Goal: Information Seeking & Learning: Understand process/instructions

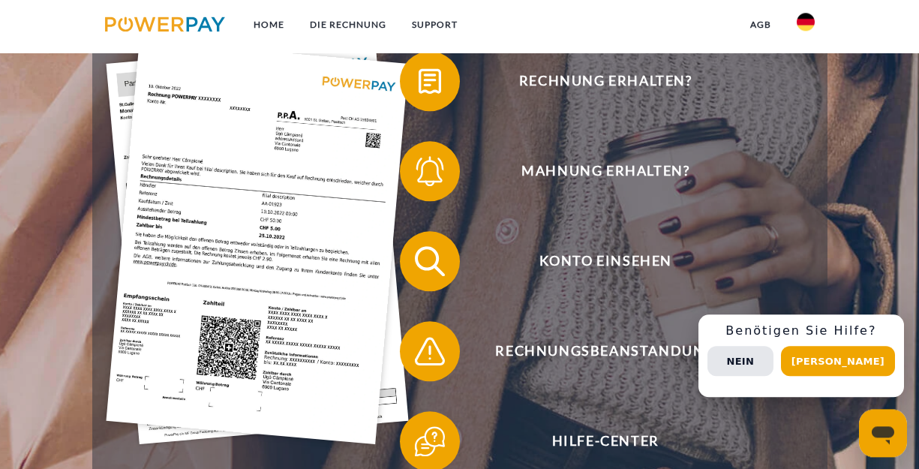
scroll to position [288, 0]
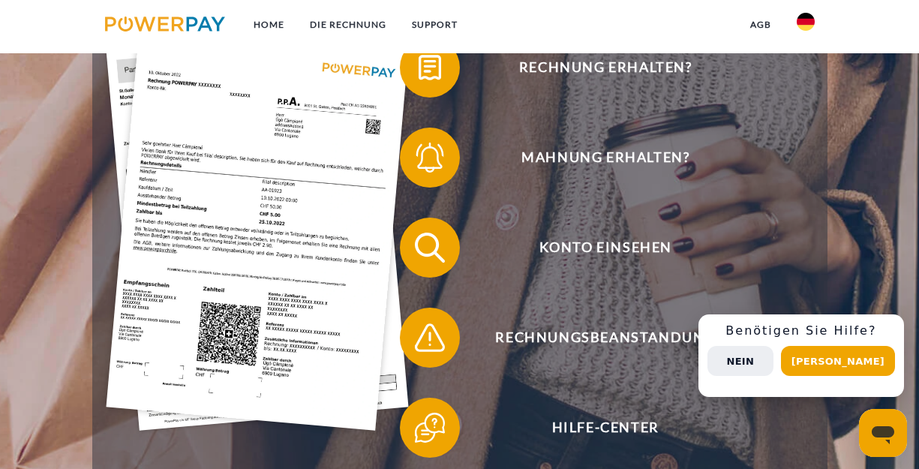
click at [774, 364] on button "Nein" at bounding box center [741, 361] width 66 height 30
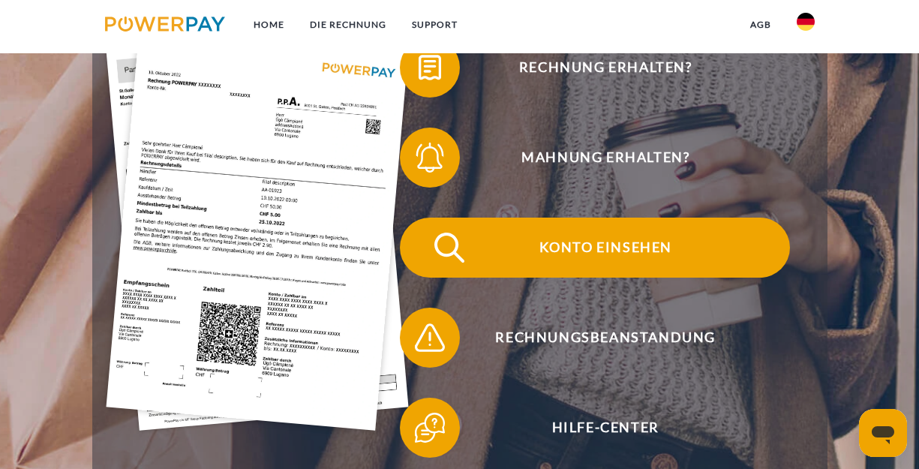
click at [609, 252] on span "Konto einsehen" at bounding box center [606, 248] width 368 height 60
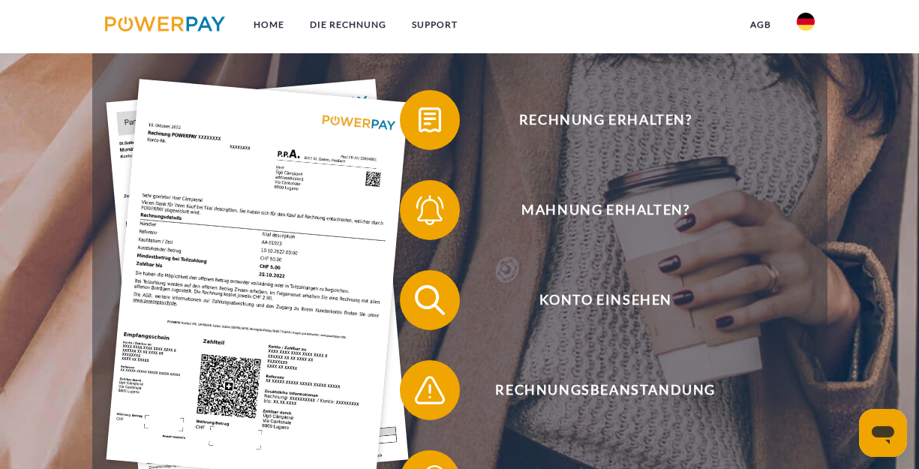
scroll to position [252, 0]
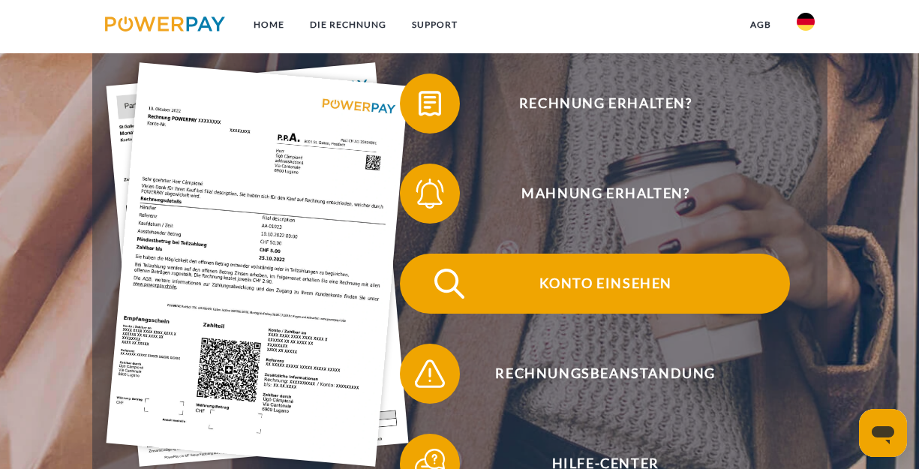
click at [642, 287] on span "Konto einsehen" at bounding box center [606, 284] width 368 height 60
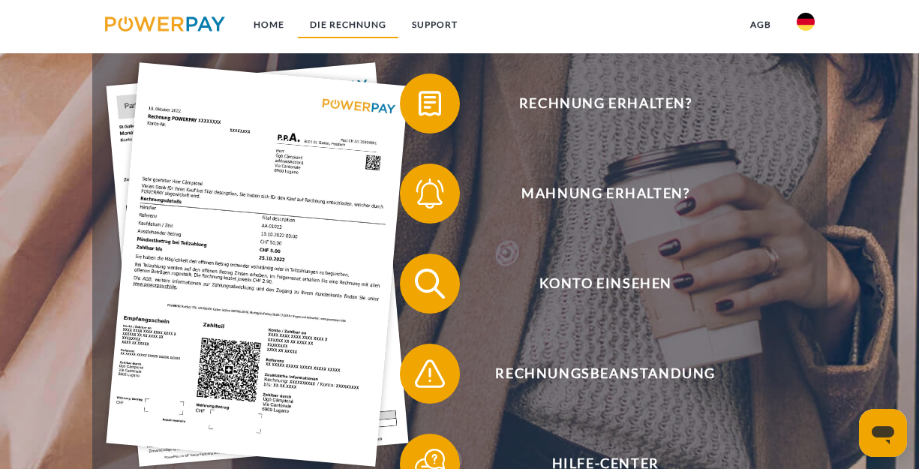
click at [354, 26] on link "DIE RECHNUNG" at bounding box center [348, 24] width 102 height 27
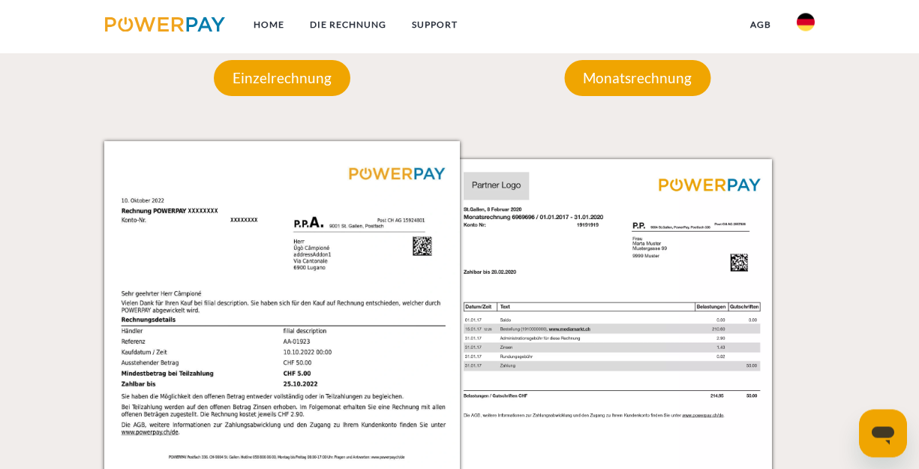
scroll to position [1271, 0]
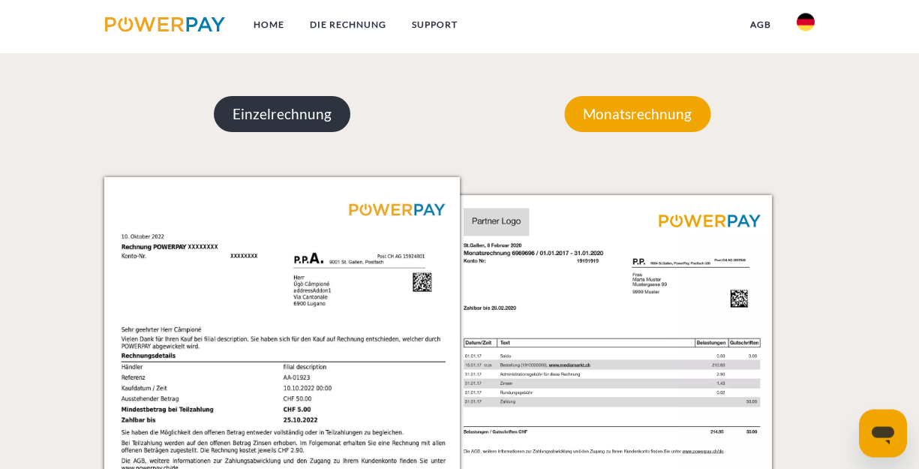
click at [305, 120] on p "Einzelrechnung" at bounding box center [282, 114] width 137 height 36
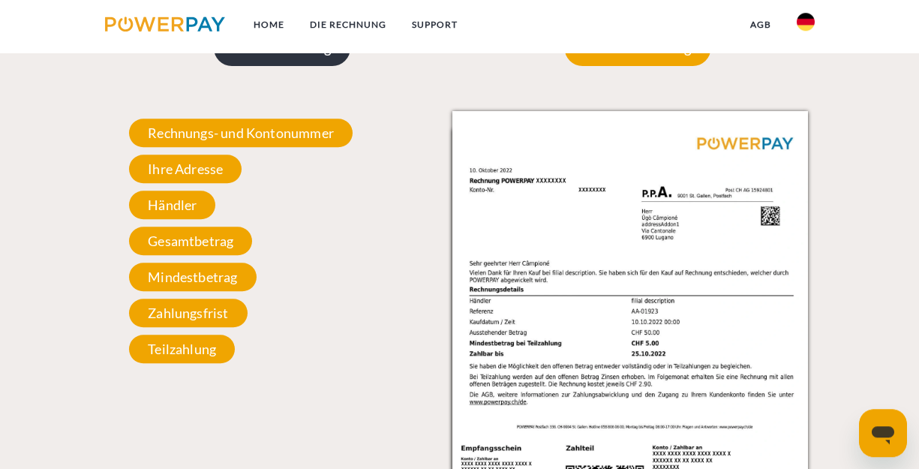
scroll to position [1343, 0]
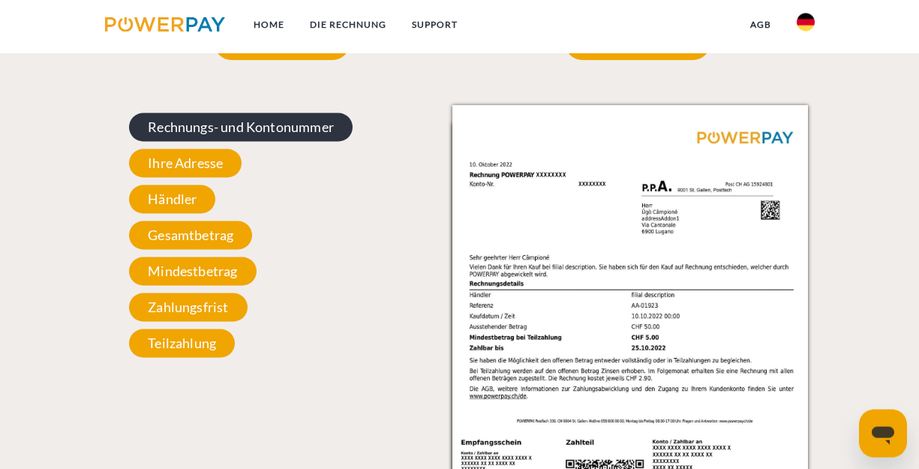
click at [197, 134] on span "Rechnungs- und Kontonummer" at bounding box center [241, 127] width 224 height 29
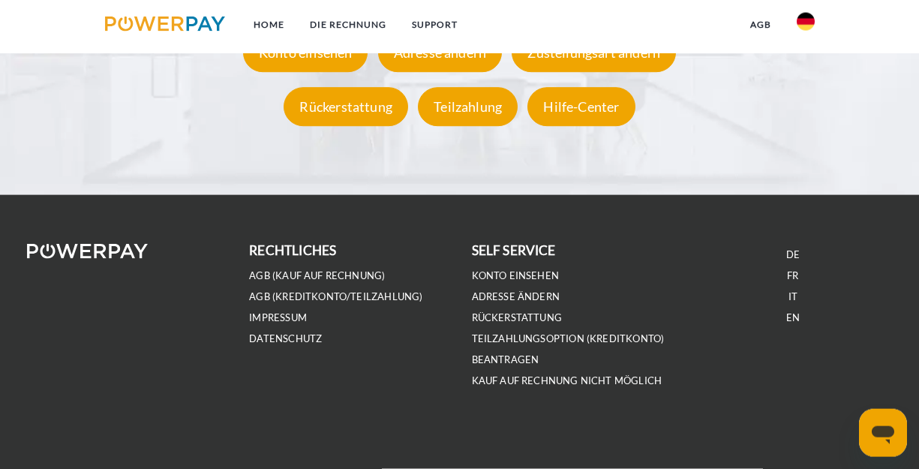
scroll to position [2736, 0]
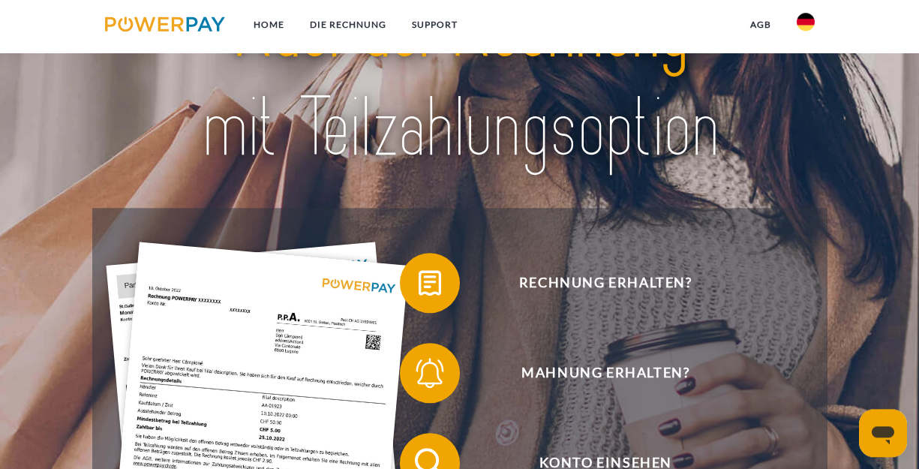
scroll to position [0, 0]
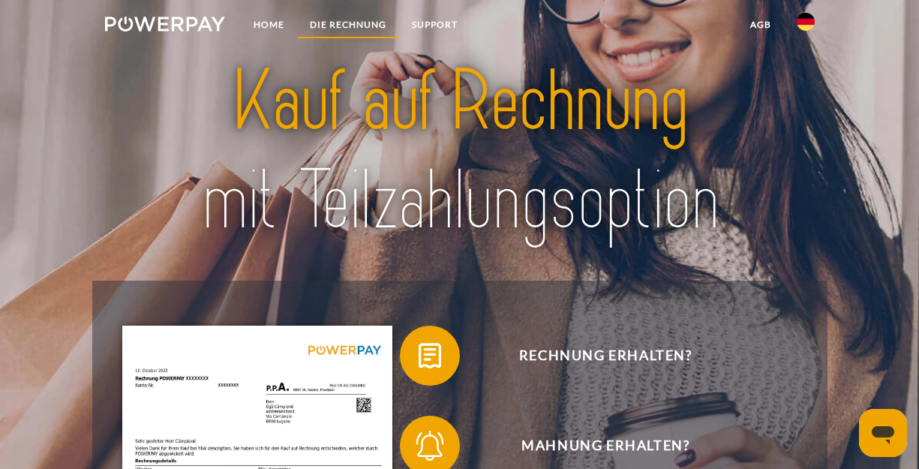
click at [343, 23] on link "DIE RECHNUNG" at bounding box center [348, 24] width 102 height 27
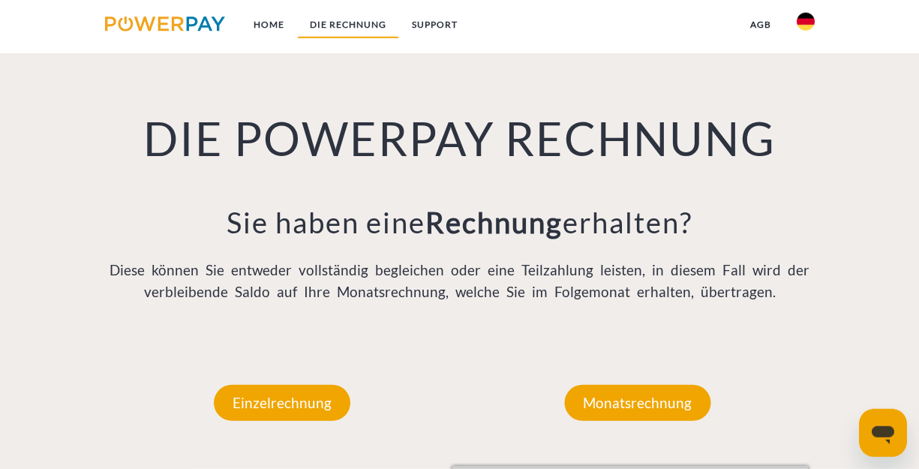
scroll to position [982, 0]
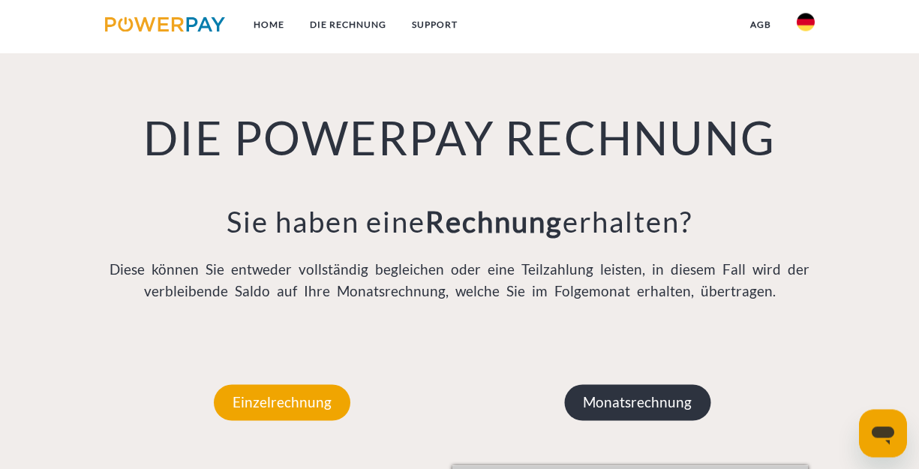
click at [642, 401] on p "Monatsrechnung" at bounding box center [637, 402] width 146 height 36
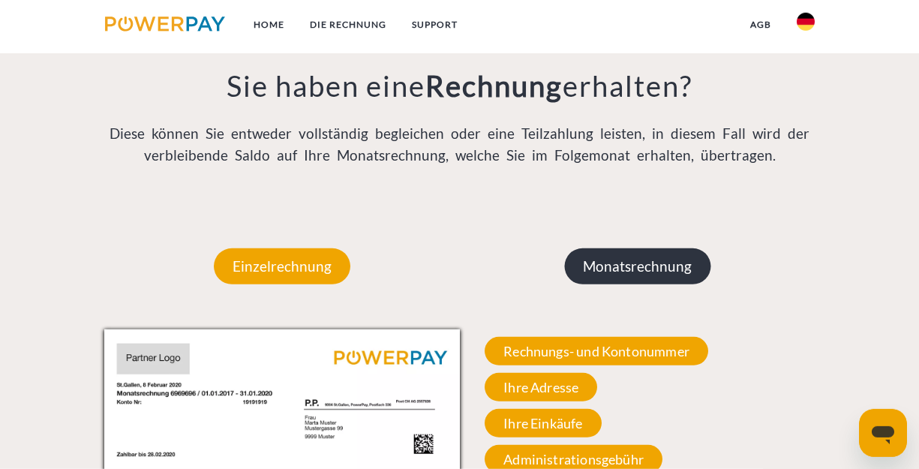
scroll to position [1127, 0]
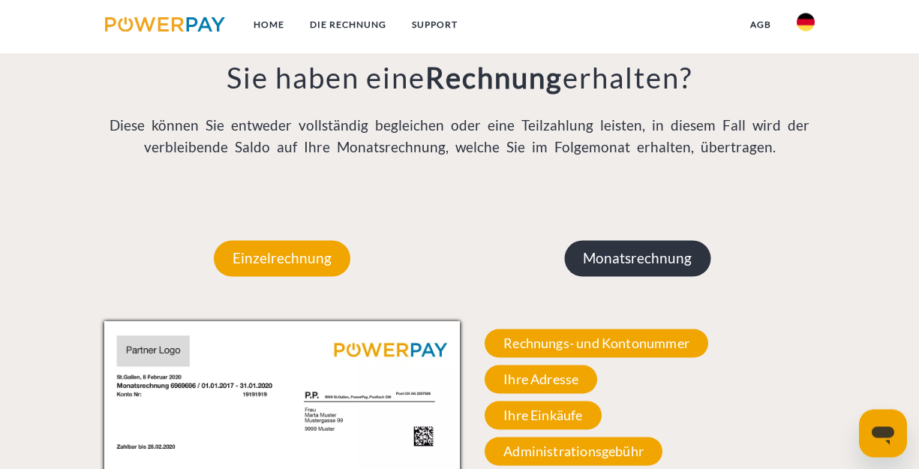
click at [639, 251] on p "Monatsrechnung" at bounding box center [637, 258] width 146 height 36
click at [636, 263] on p "Monatsrechnung" at bounding box center [637, 258] width 146 height 36
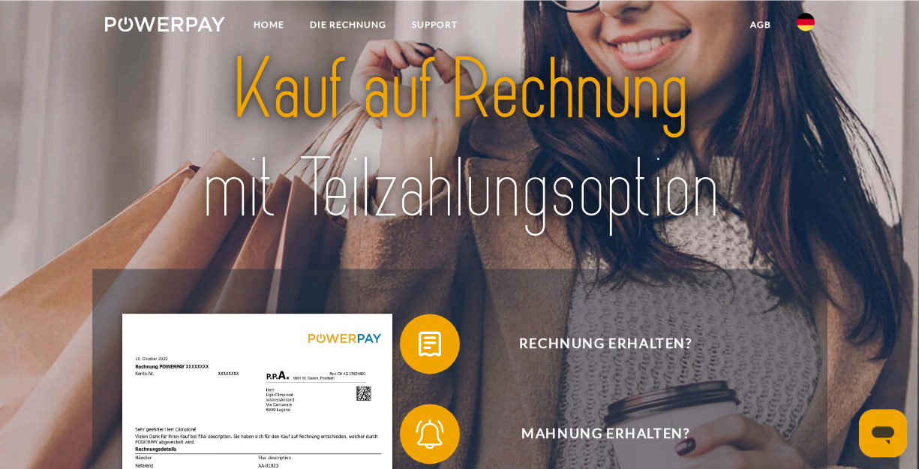
scroll to position [0, 0]
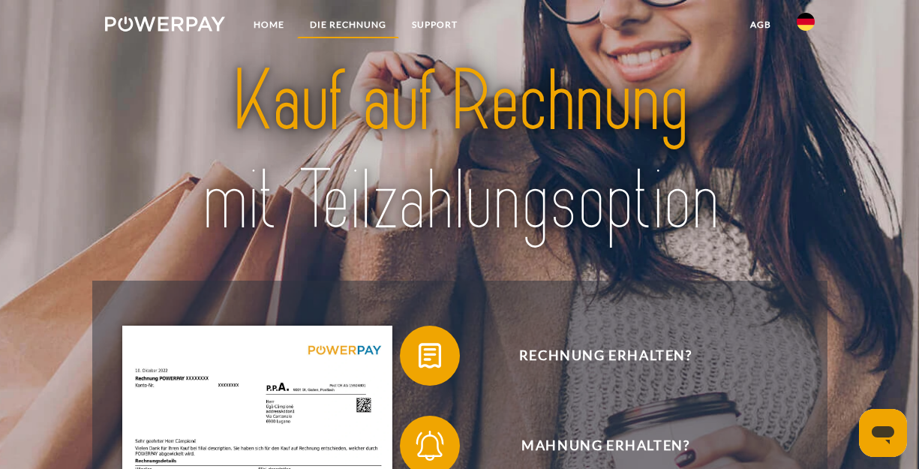
click at [360, 27] on link "DIE RECHNUNG" at bounding box center [348, 24] width 102 height 27
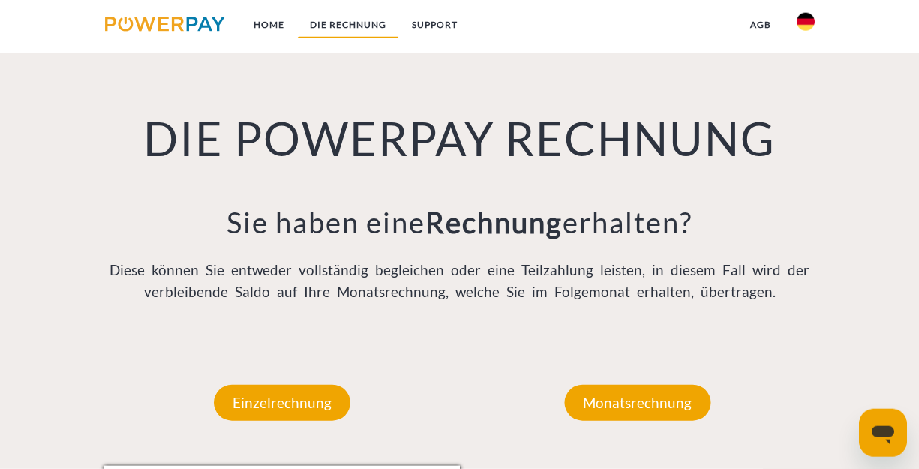
scroll to position [982, 0]
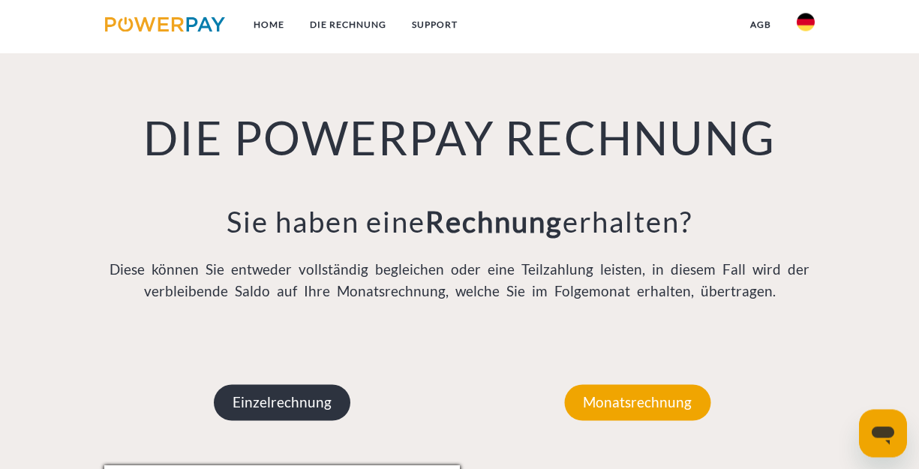
click at [302, 407] on p "Einzelrechnung" at bounding box center [282, 402] width 137 height 36
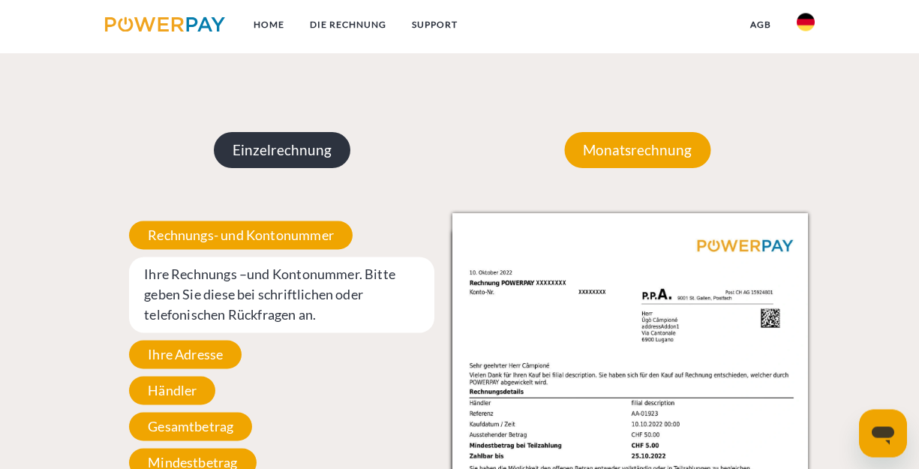
scroll to position [1271, 0]
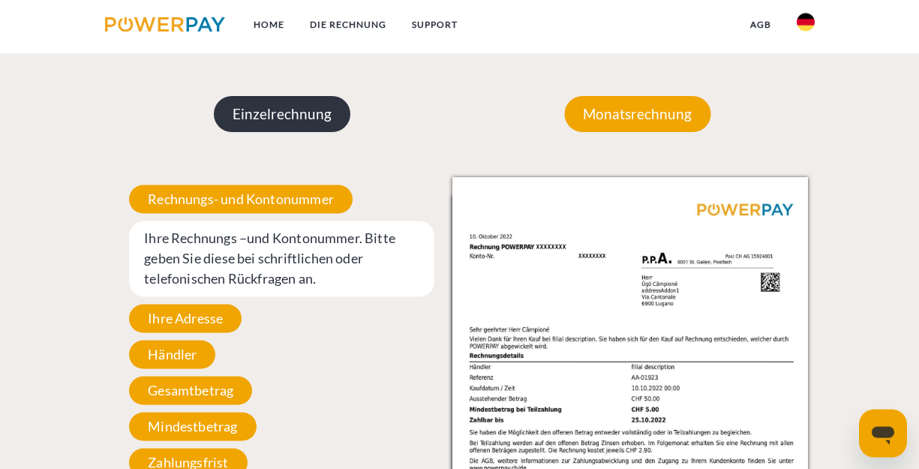
click at [305, 116] on p "Einzelrechnung" at bounding box center [282, 114] width 137 height 36
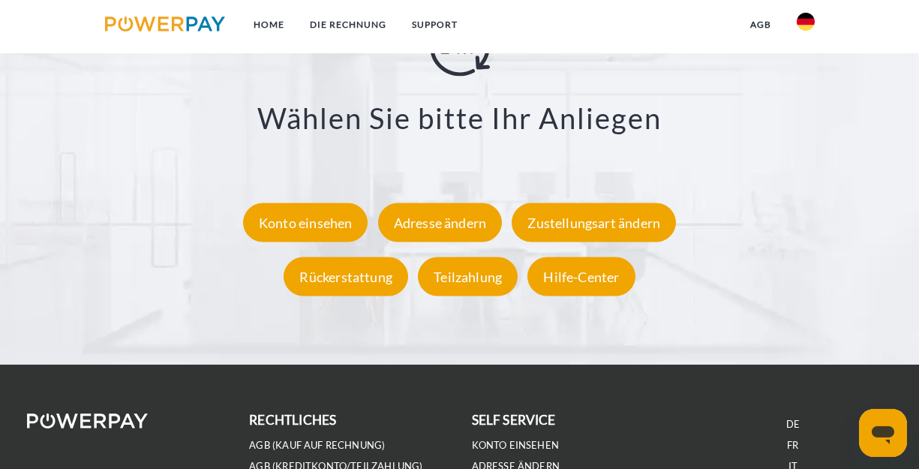
scroll to position [2568, 0]
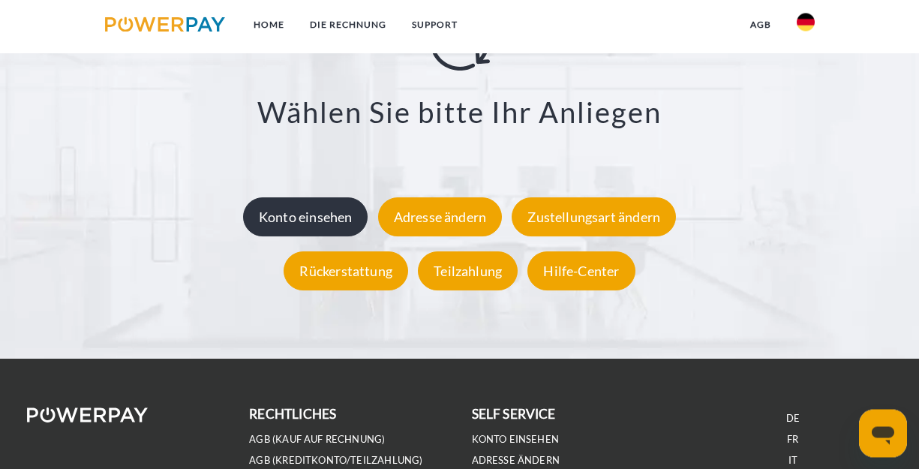
click at [341, 222] on div "Konto einsehen" at bounding box center [305, 216] width 125 height 39
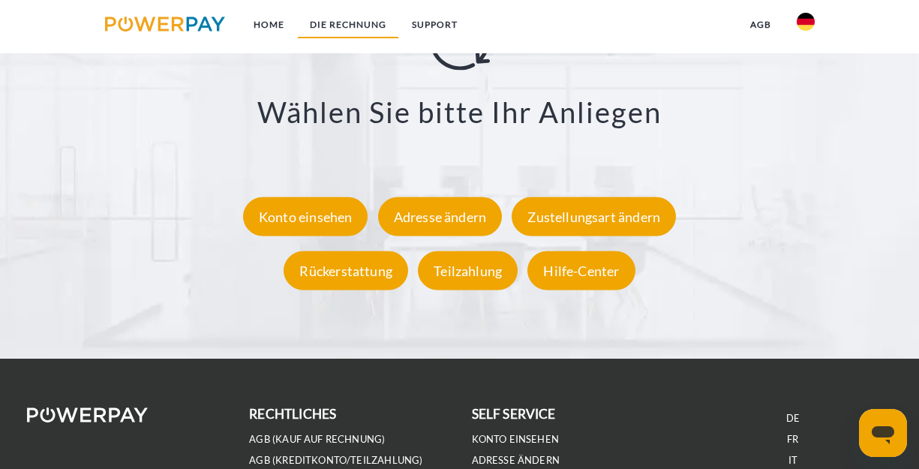
click at [361, 26] on link "DIE RECHNUNG" at bounding box center [348, 24] width 102 height 27
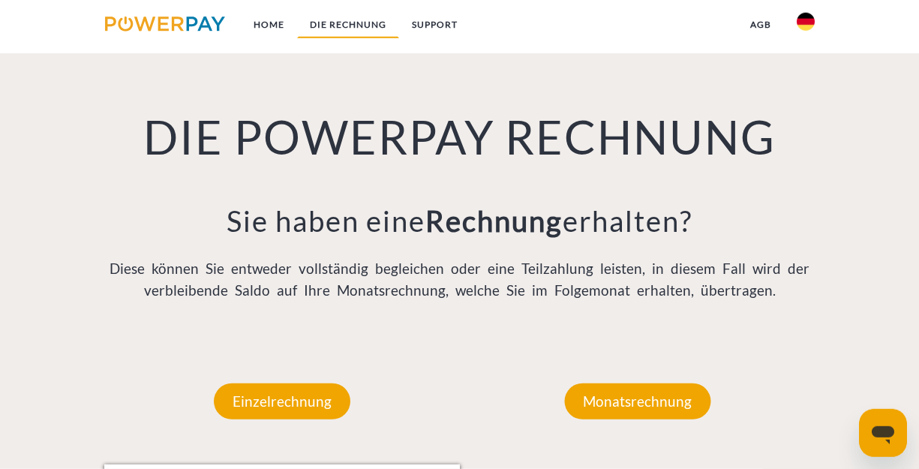
scroll to position [982, 0]
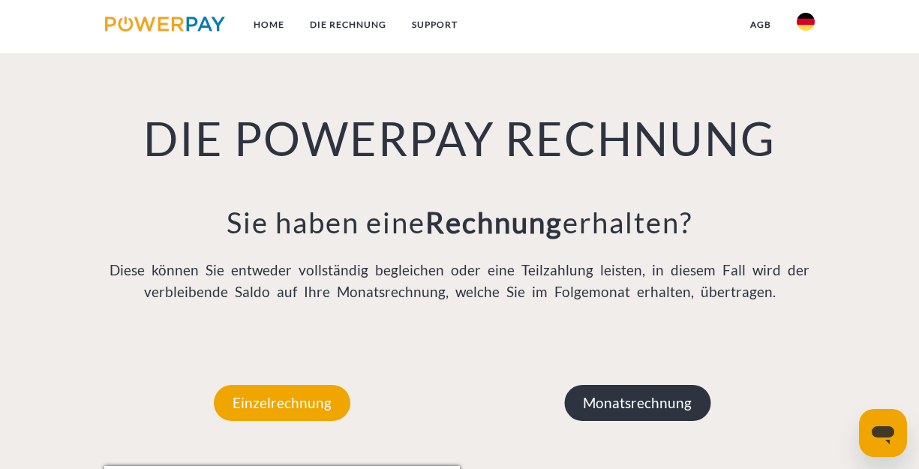
click at [649, 402] on p "Monatsrechnung" at bounding box center [637, 403] width 146 height 36
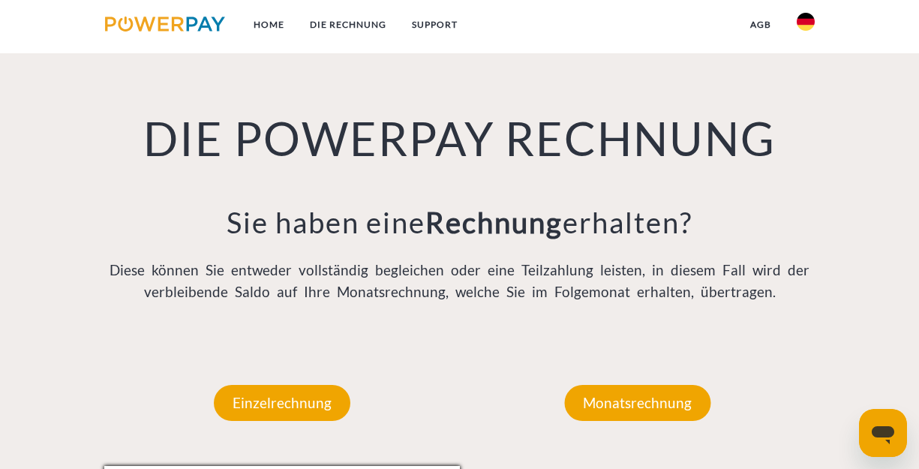
click at [823, 308] on div "DIE POWERPAY RECHNUNG Sie haben eine Rechnung erhalten? Diese können Sie entwed…" at bounding box center [460, 169] width 736 height 342
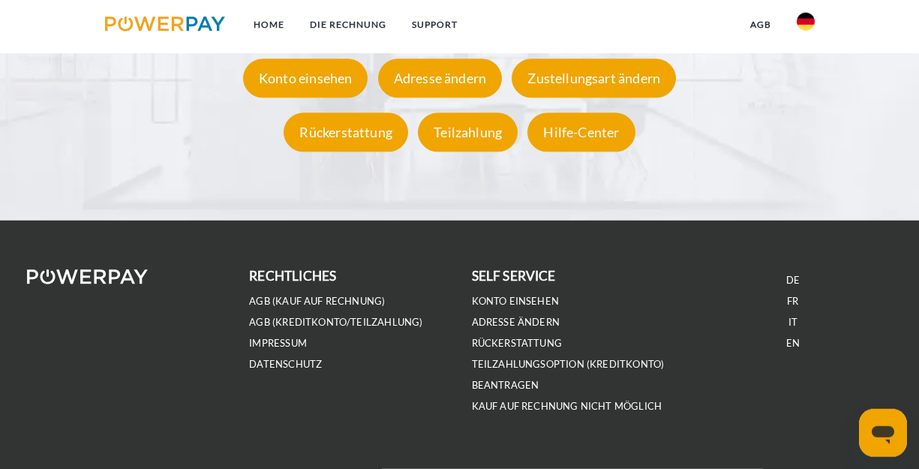
scroll to position [2736, 0]
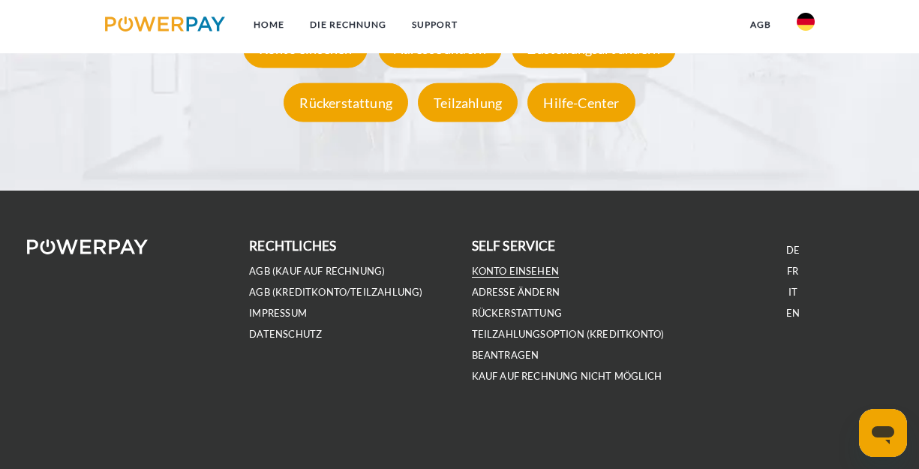
click at [524, 269] on link "Konto einsehen" at bounding box center [516, 271] width 88 height 13
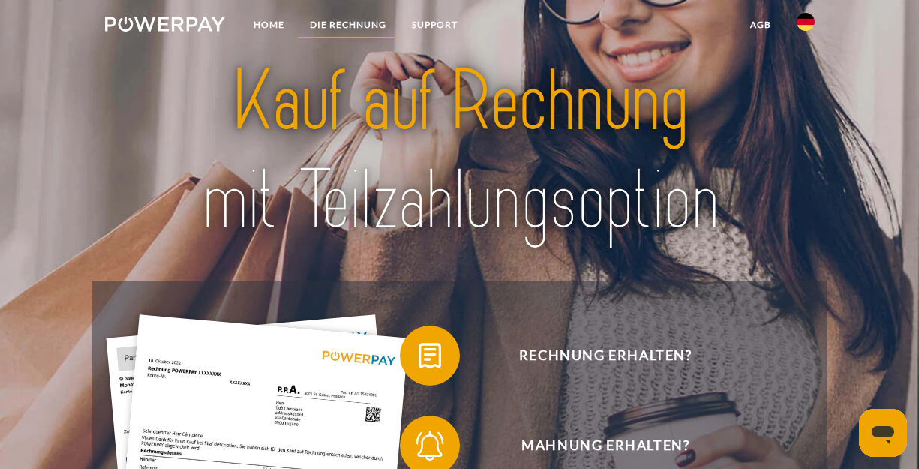
click at [338, 23] on link "DIE RECHNUNG" at bounding box center [348, 24] width 102 height 27
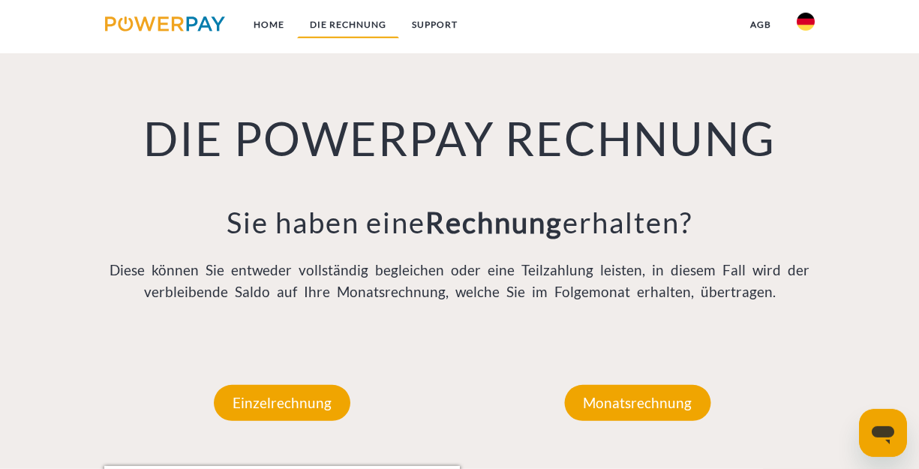
scroll to position [982, 0]
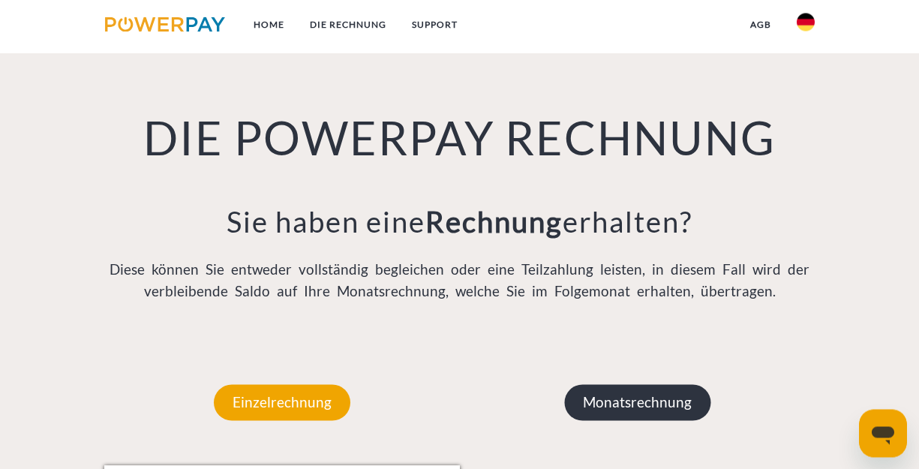
click at [639, 407] on p "Monatsrechnung" at bounding box center [637, 402] width 146 height 36
click at [637, 407] on p "Monatsrechnung" at bounding box center [637, 402] width 146 height 36
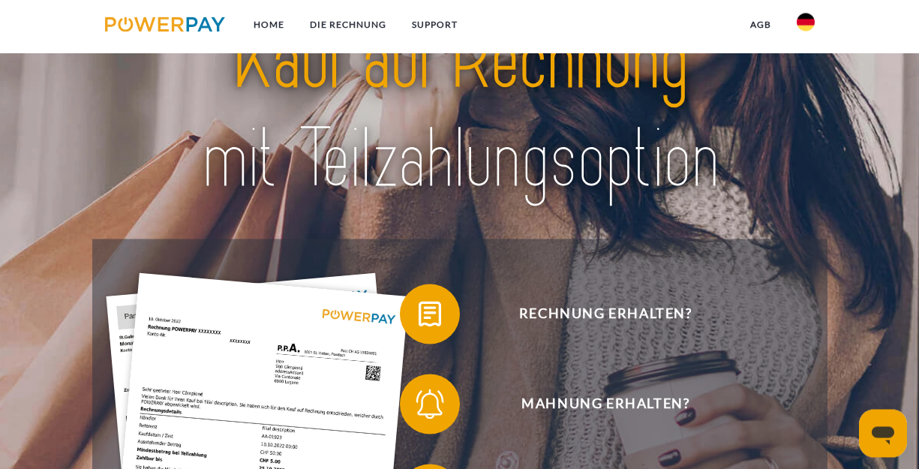
scroll to position [0, 0]
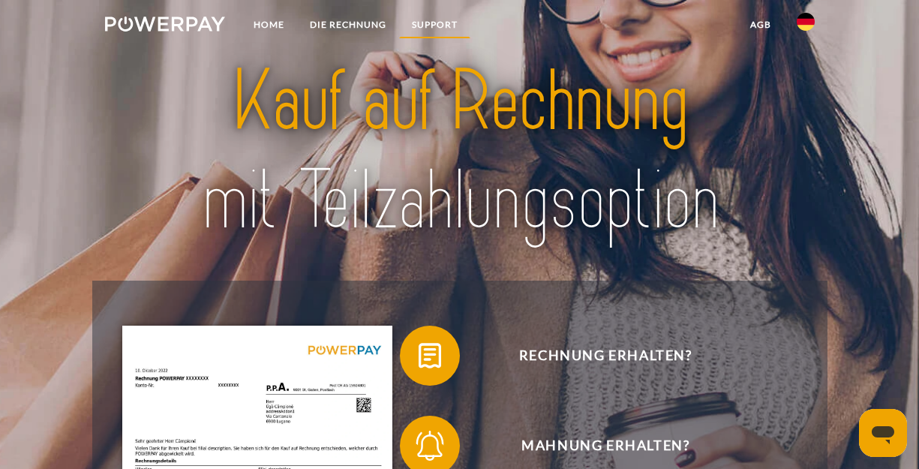
click at [444, 23] on link "SUPPORT" at bounding box center [434, 24] width 71 height 27
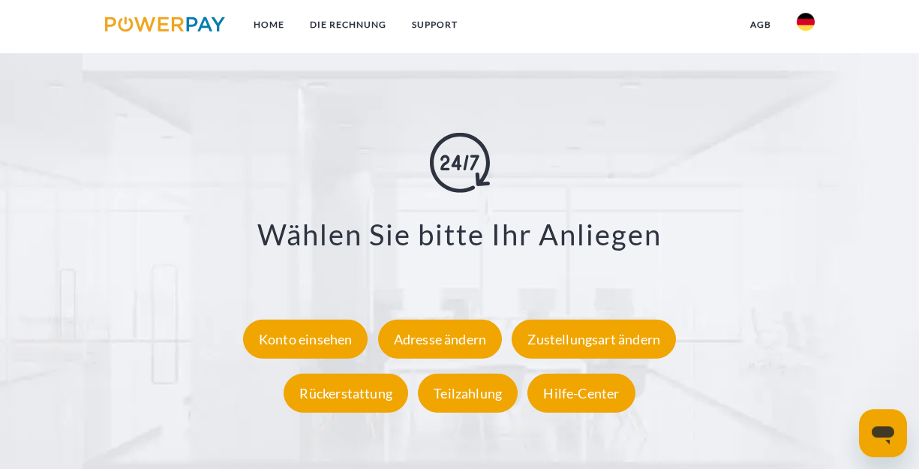
scroll to position [2474, 0]
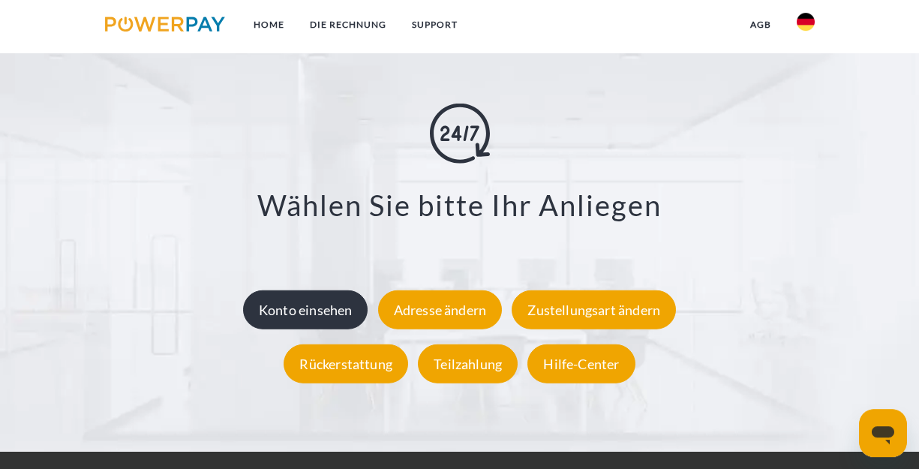
click at [322, 316] on div "Konto einsehen" at bounding box center [305, 309] width 125 height 39
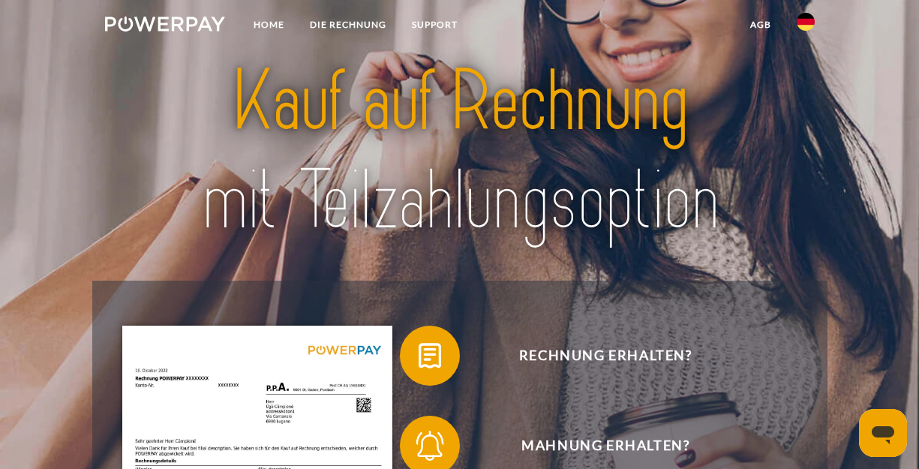
click at [706, 222] on img at bounding box center [460, 151] width 640 height 209
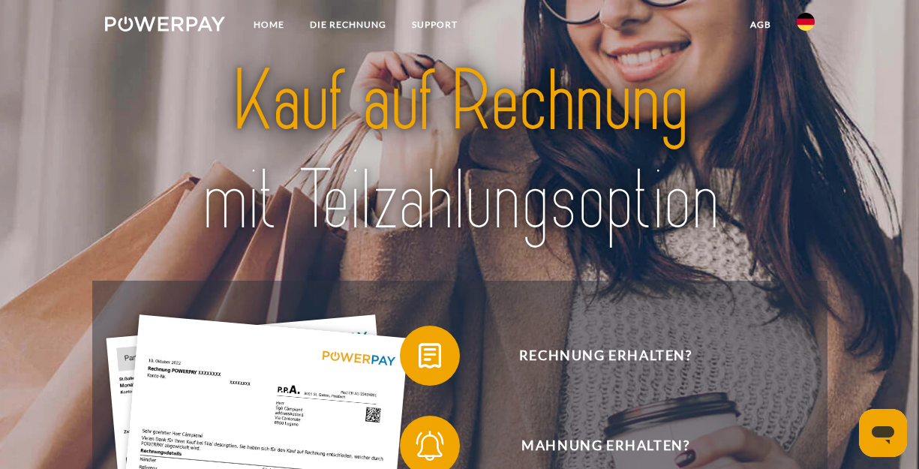
click at [763, 27] on link "agb" at bounding box center [761, 24] width 47 height 27
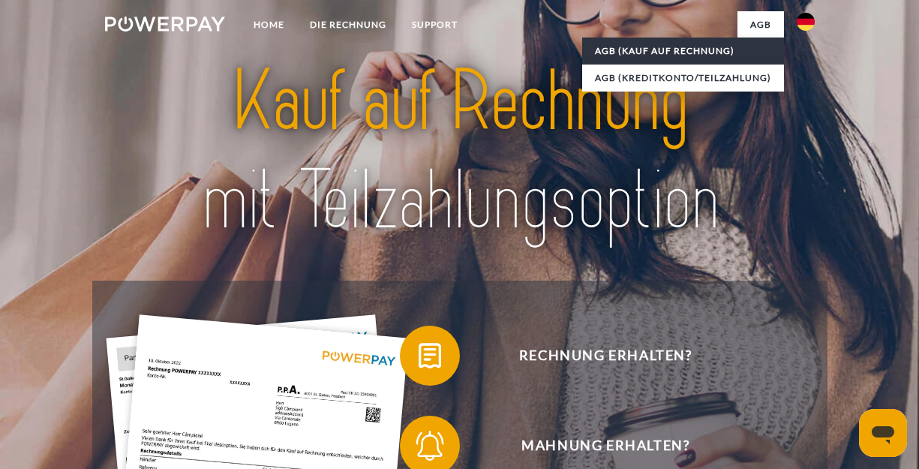
click at [699, 47] on link "AGB (Kauf auf Rechnung)" at bounding box center [683, 51] width 202 height 27
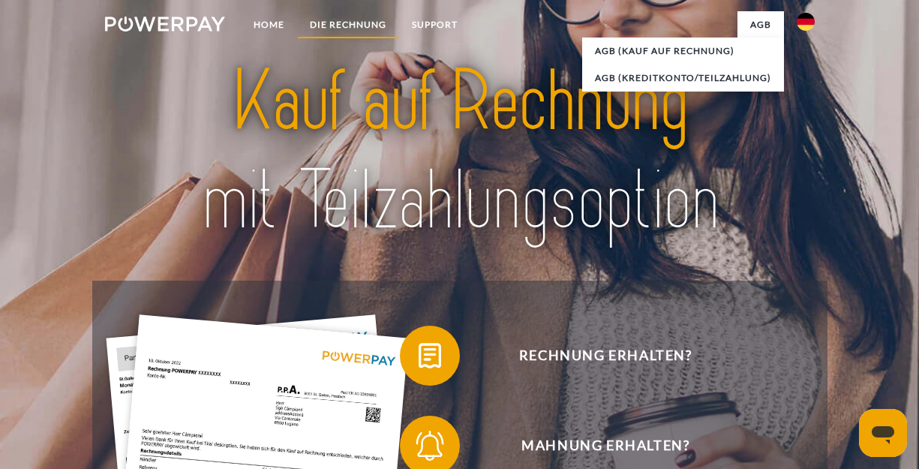
click at [353, 26] on link "DIE RECHNUNG" at bounding box center [348, 24] width 102 height 27
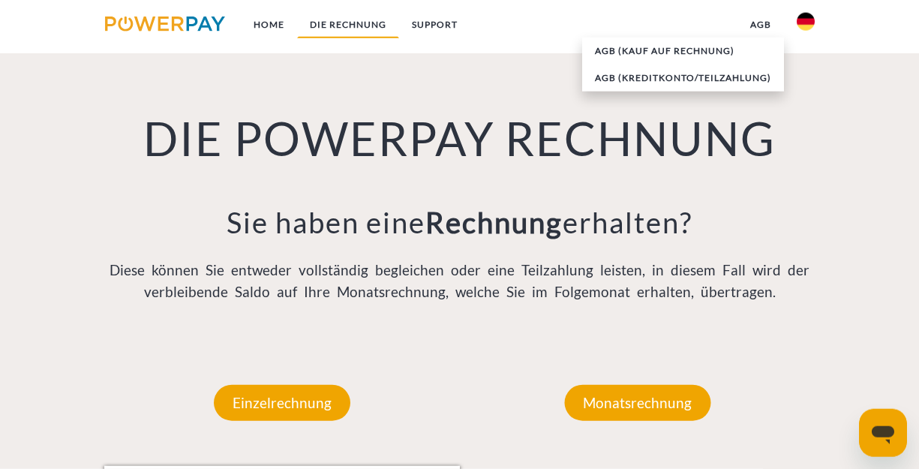
scroll to position [982, 0]
click at [886, 438] on icon "Messaging-Fenster öffnen" at bounding box center [883, 433] width 27 height 27
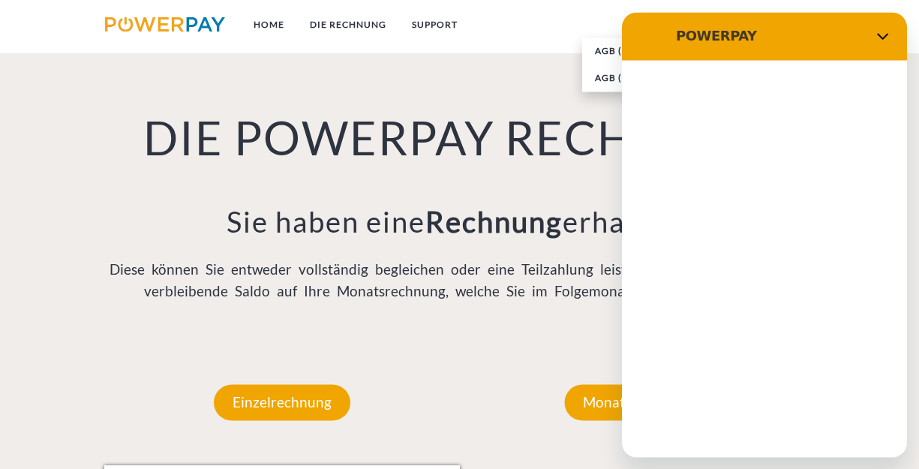
scroll to position [0, 0]
click at [886, 438] on div "Konversation wird geladen" at bounding box center [764, 258] width 285 height 397
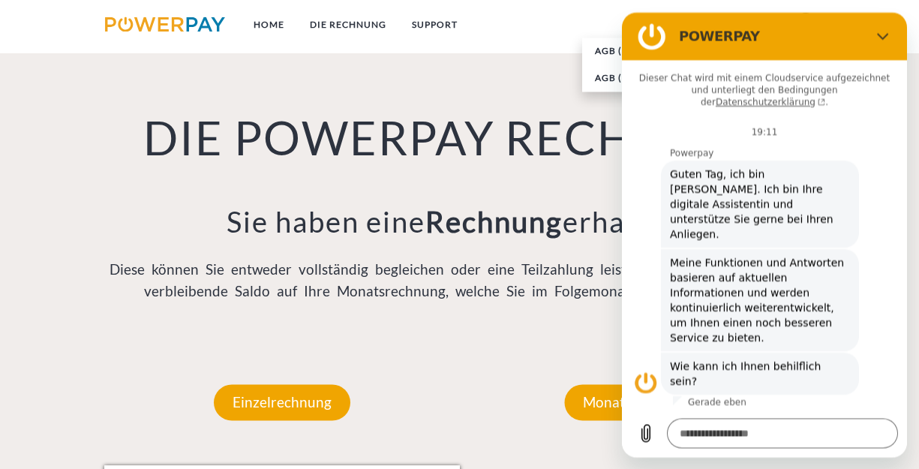
click at [651, 40] on figure at bounding box center [652, 36] width 30 height 30
click at [658, 30] on figure at bounding box center [652, 36] width 30 height 30
click at [362, 26] on link "DIE RECHNUNG" at bounding box center [348, 24] width 102 height 27
click at [646, 41] on figure at bounding box center [652, 36] width 30 height 30
click at [362, 23] on link "DIE RECHNUNG" at bounding box center [348, 24] width 102 height 27
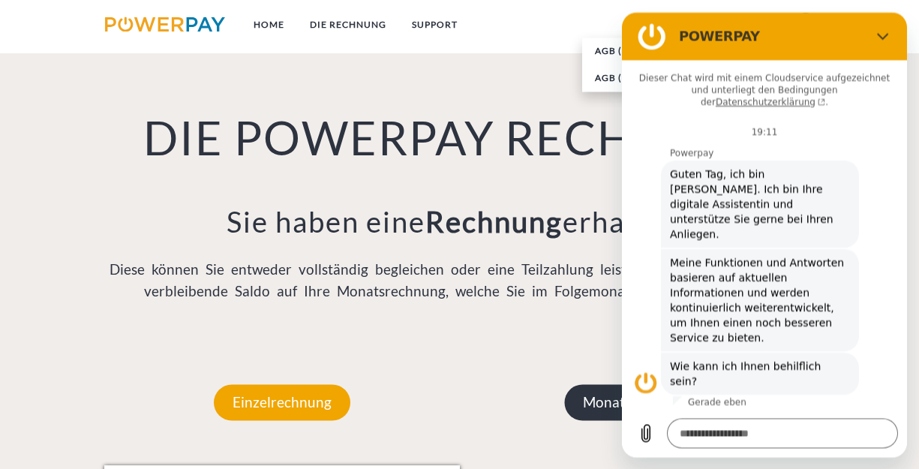
click at [594, 412] on p "Monatsrechnung" at bounding box center [637, 402] width 146 height 36
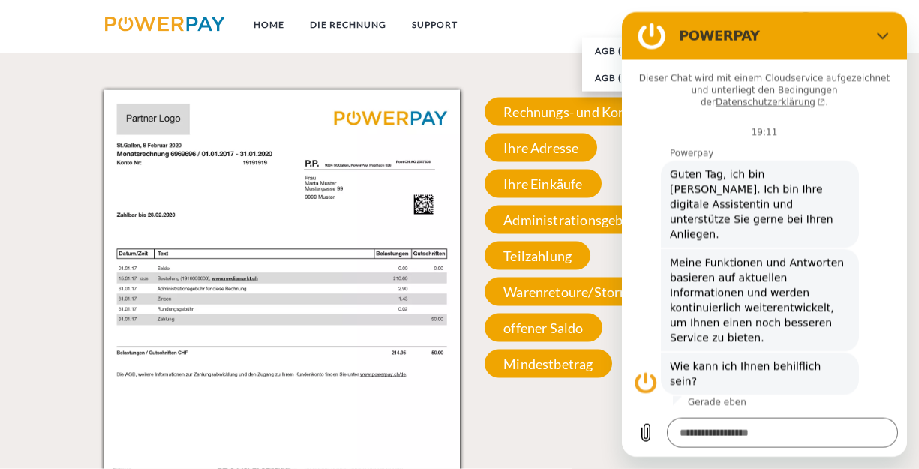
scroll to position [1379, 0]
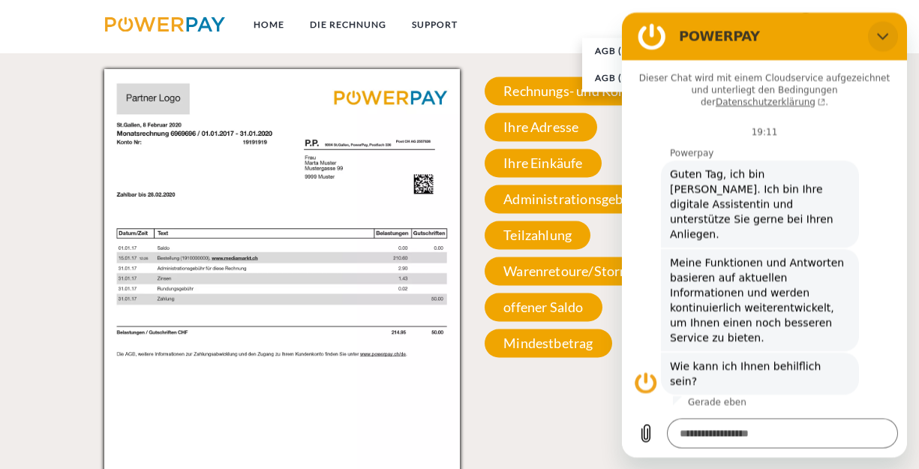
click at [884, 37] on icon "Schließen" at bounding box center [883, 36] width 12 height 12
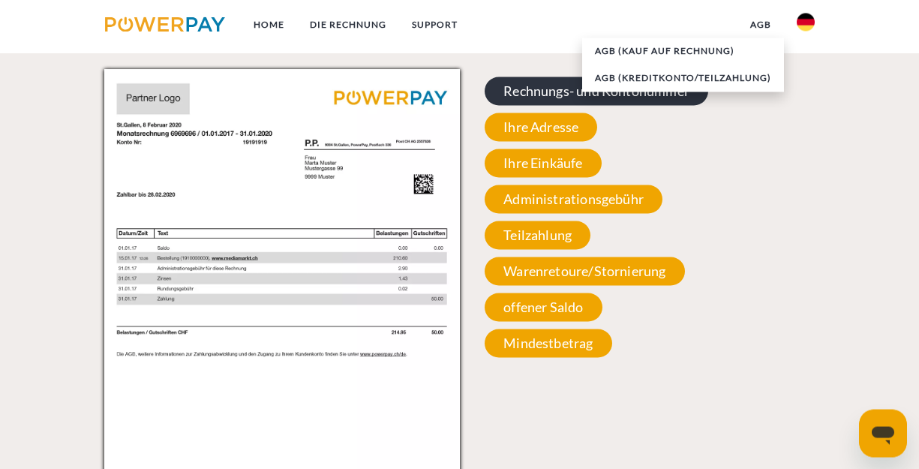
click at [587, 96] on span "Rechnungs- und Kontonummer" at bounding box center [597, 91] width 224 height 29
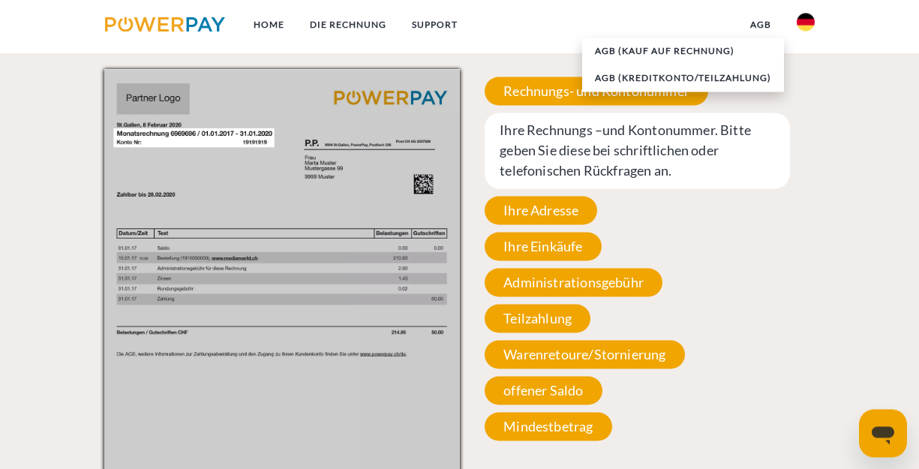
click at [579, 178] on span "Ihre Rechnungs –und Kontonummer. Bitte geben Sie diese bei schriftlichen oder t…" at bounding box center [637, 151] width 305 height 76
click at [748, 240] on div "Rechnungs- und Kontonummer Ihre Rechnungs –und Kontonummer. Bitte geben Sie die…" at bounding box center [638, 258] width 356 height 379
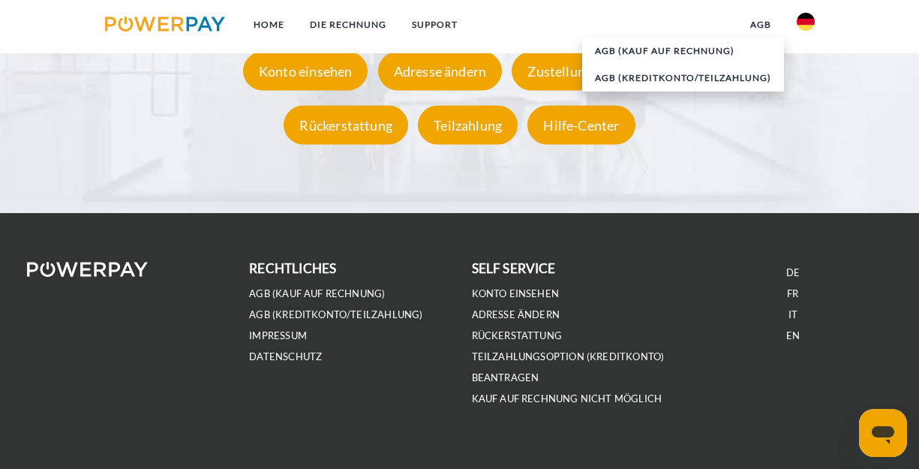
scroll to position [2736, 0]
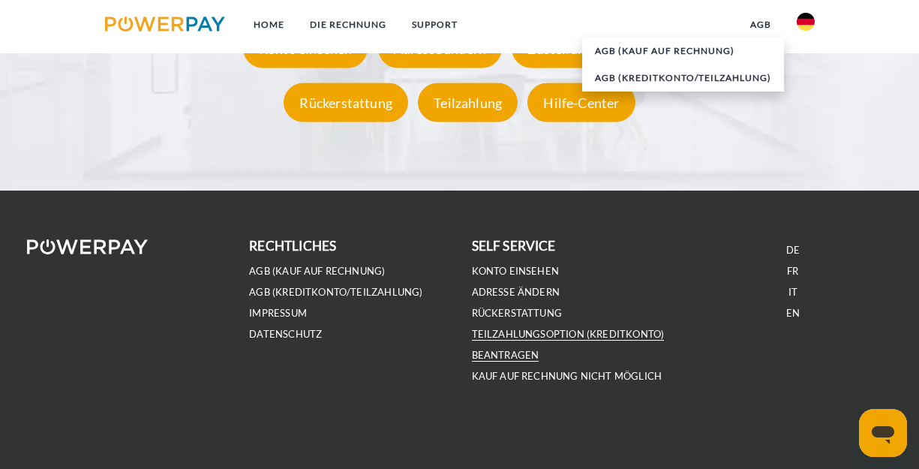
click at [544, 336] on link "Teilzahlungsoption (KREDITKONTO) beantragen" at bounding box center [568, 345] width 193 height 34
type textarea "*"
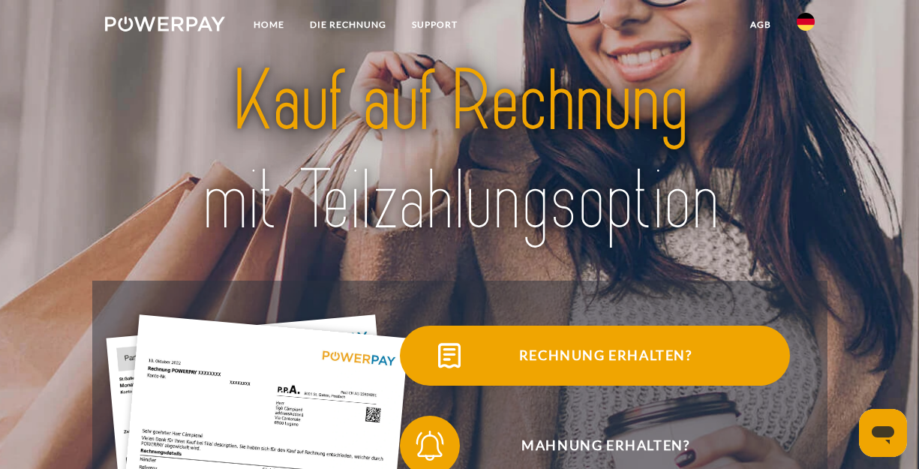
click at [652, 356] on span "Rechnung erhalten?" at bounding box center [606, 356] width 368 height 60
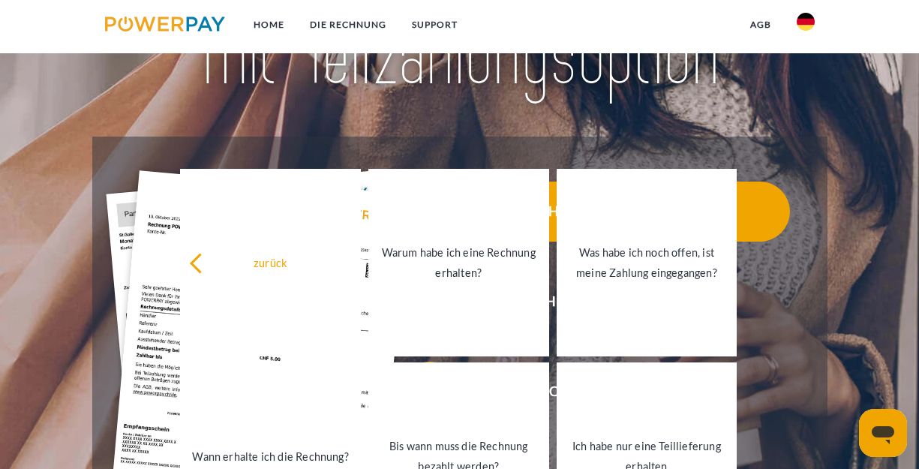
scroll to position [180, 0]
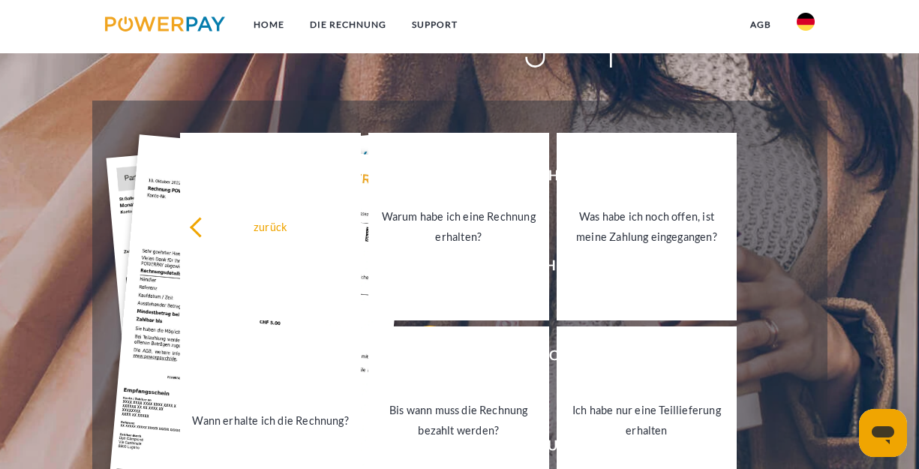
click at [817, 275] on div "Rechnung erhalten? Mahnung erhalten? Konto einsehen" at bounding box center [460, 401] width 736 height 600
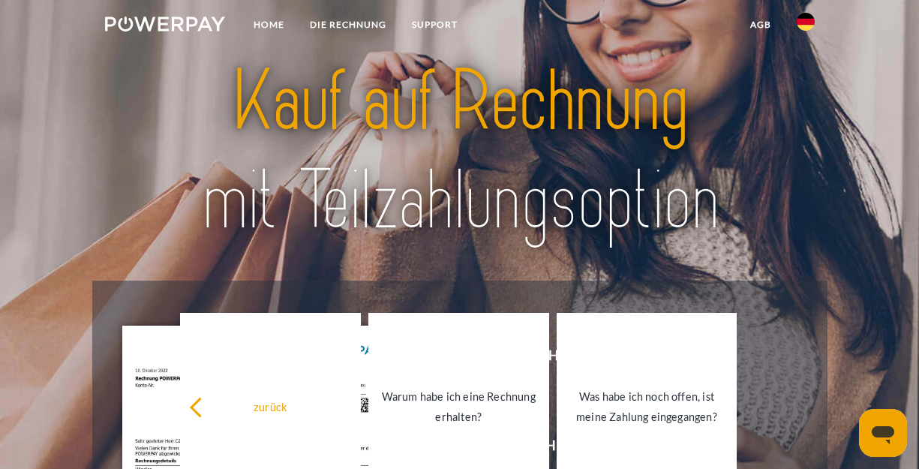
scroll to position [36, 0]
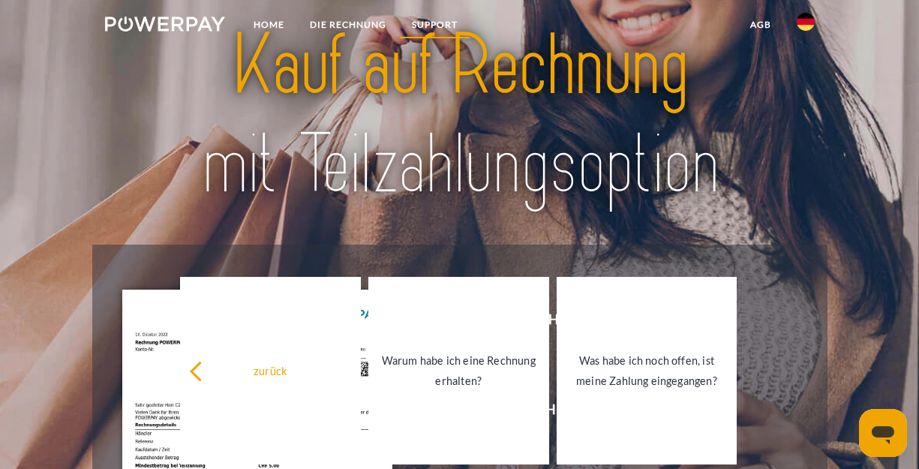
click at [443, 30] on link "SUPPORT" at bounding box center [434, 24] width 71 height 27
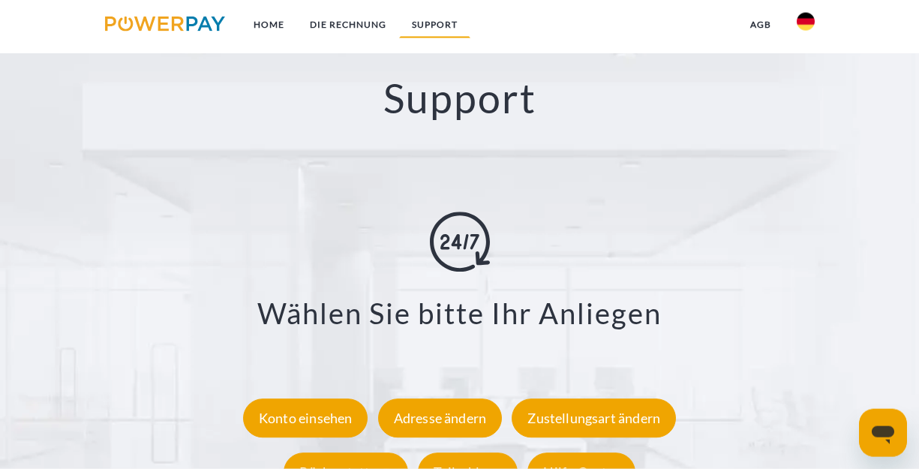
scroll to position [2366, 0]
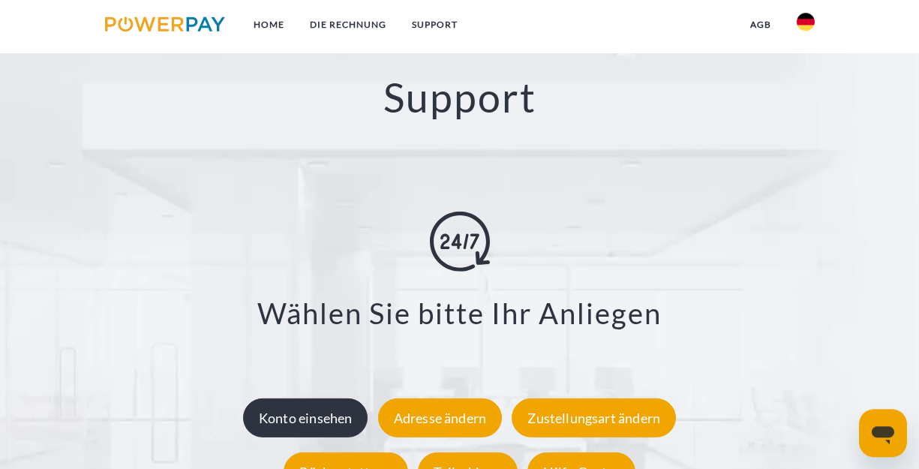
click at [329, 425] on div "Konto einsehen" at bounding box center [305, 417] width 125 height 39
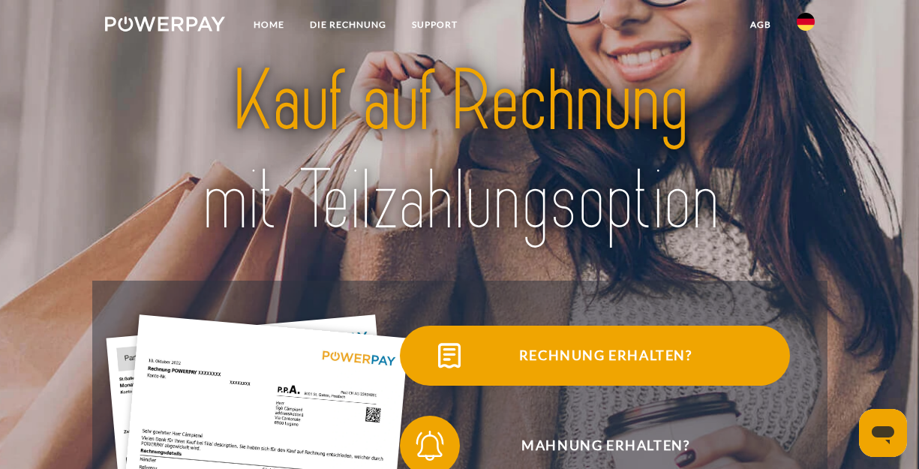
click at [618, 356] on span "Rechnung erhalten?" at bounding box center [606, 356] width 368 height 60
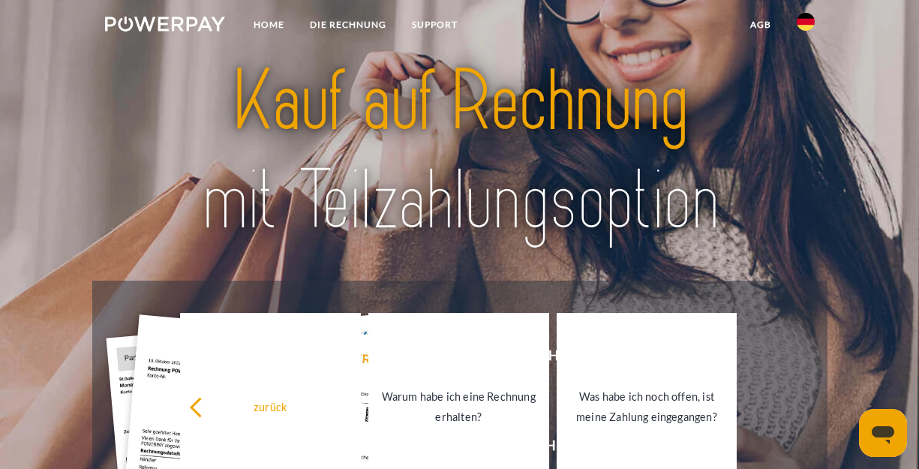
click at [765, 114] on img at bounding box center [460, 151] width 640 height 209
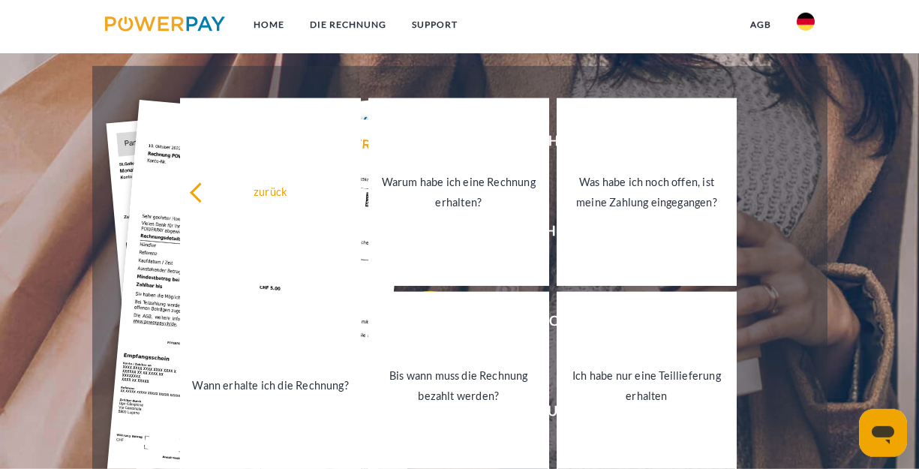
scroll to position [252, 0]
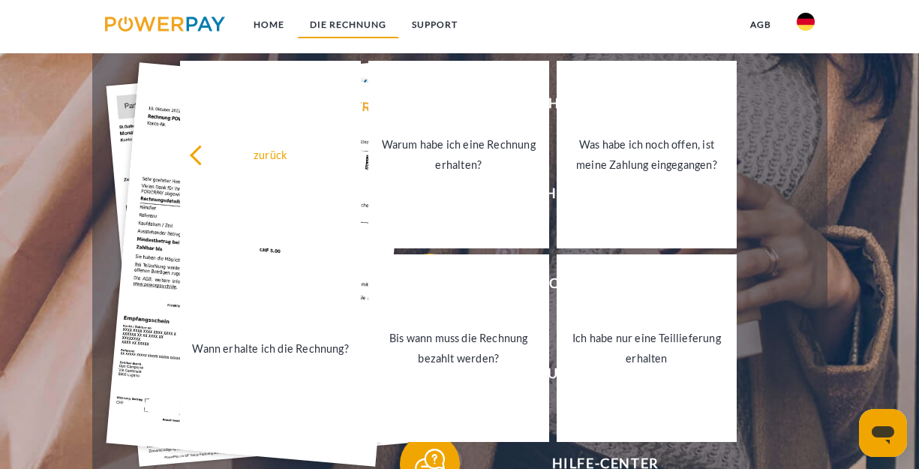
click at [333, 26] on link "DIE RECHNUNG" at bounding box center [348, 24] width 102 height 27
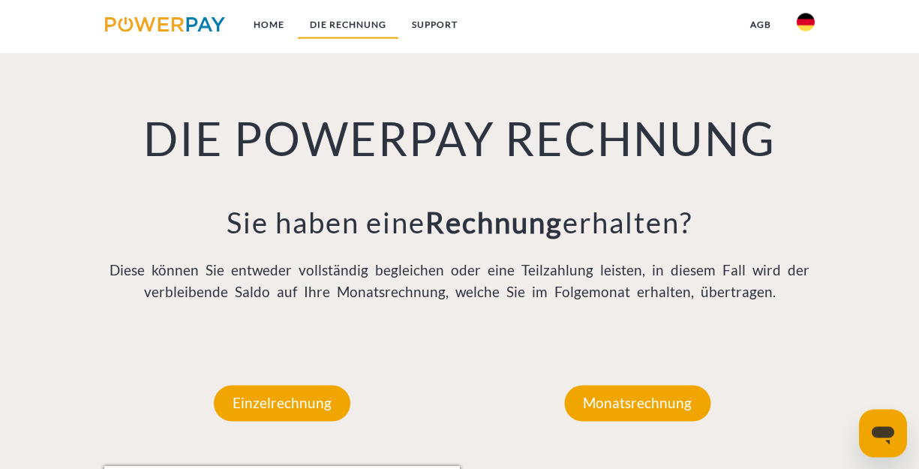
scroll to position [982, 0]
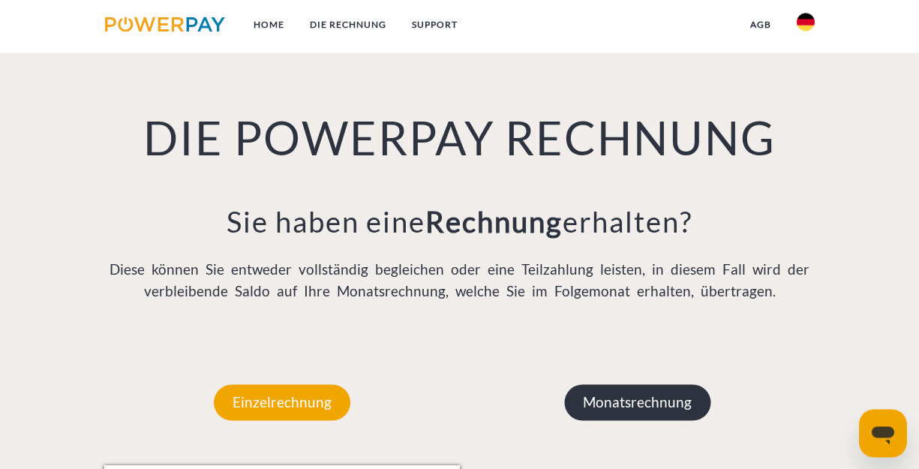
click at [627, 411] on p "Monatsrechnung" at bounding box center [637, 402] width 146 height 36
click at [624, 404] on p "Monatsrechnung" at bounding box center [637, 402] width 146 height 36
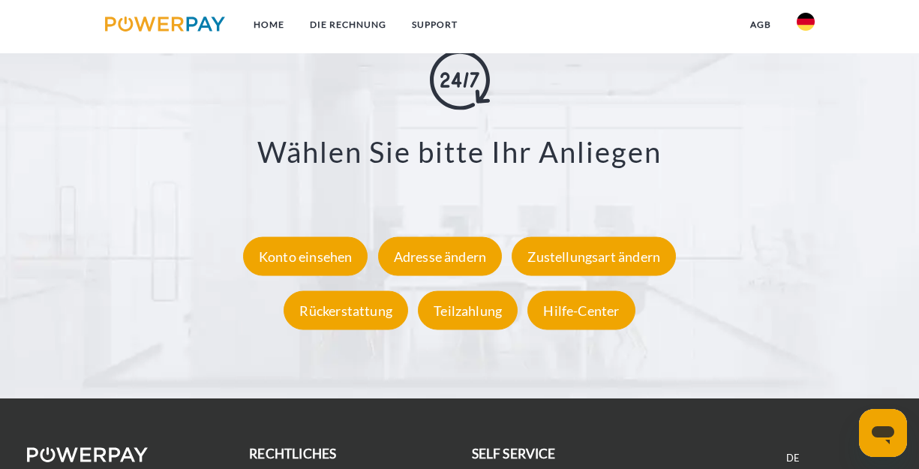
scroll to position [2531, 0]
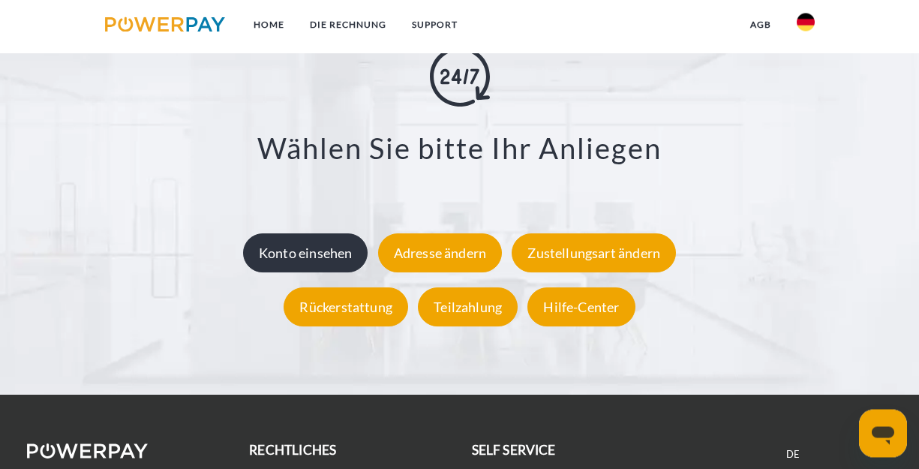
click at [317, 259] on div "Konto einsehen" at bounding box center [305, 252] width 125 height 39
